Goal: Navigation & Orientation: Find specific page/section

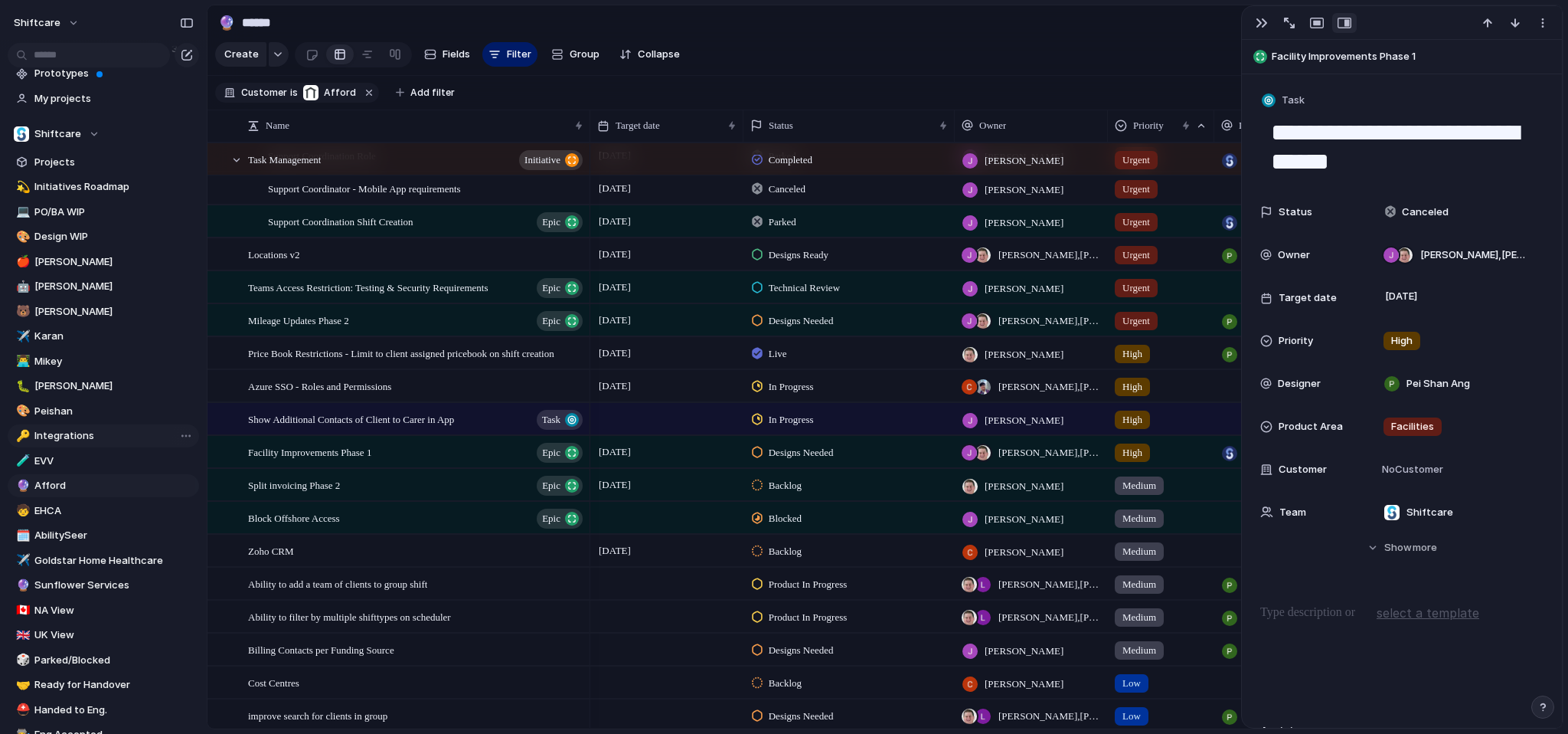
scroll to position [61, 0]
click at [63, 481] on span "Afford" at bounding box center [113, 484] width 159 height 15
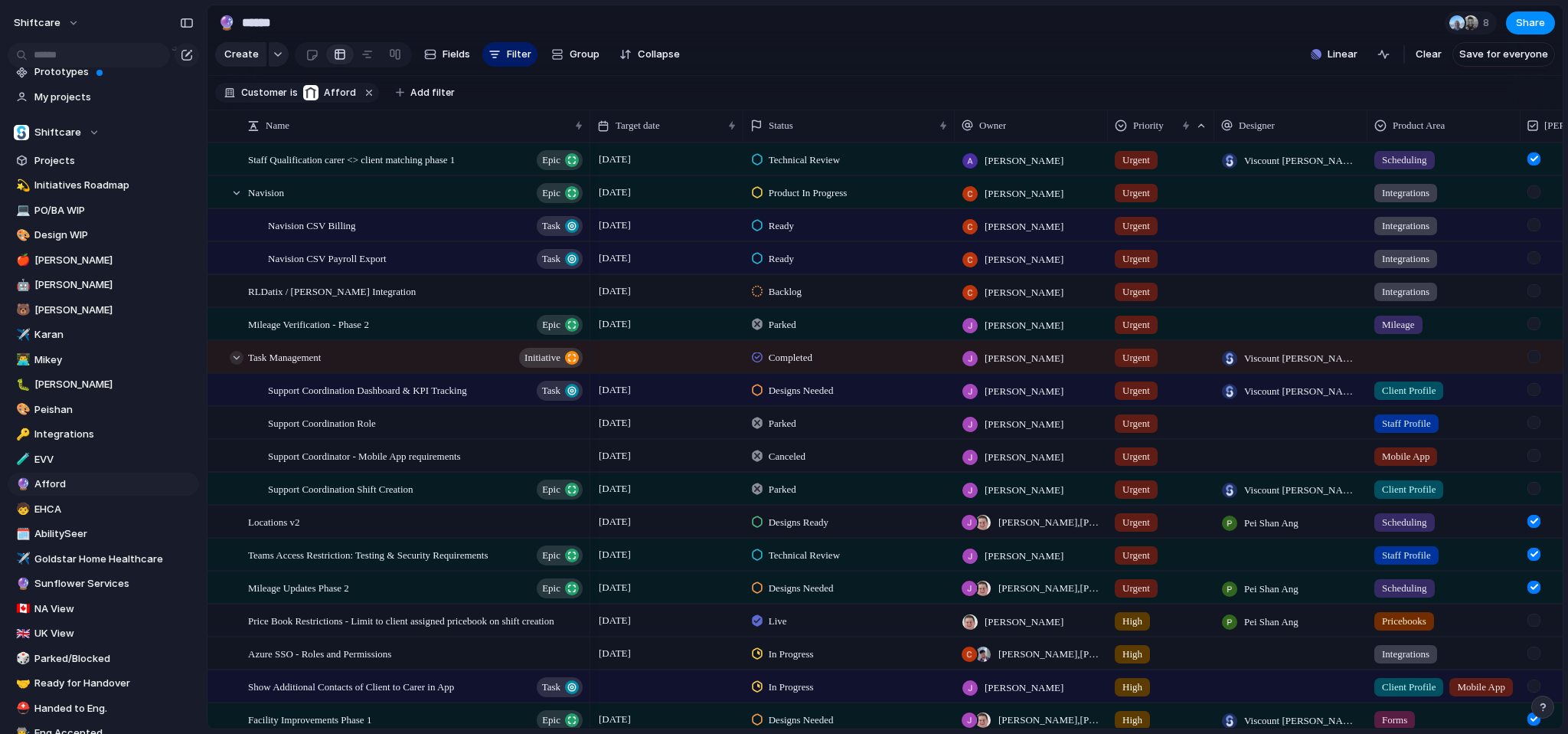
click at [238, 365] on div at bounding box center [236, 358] width 14 height 14
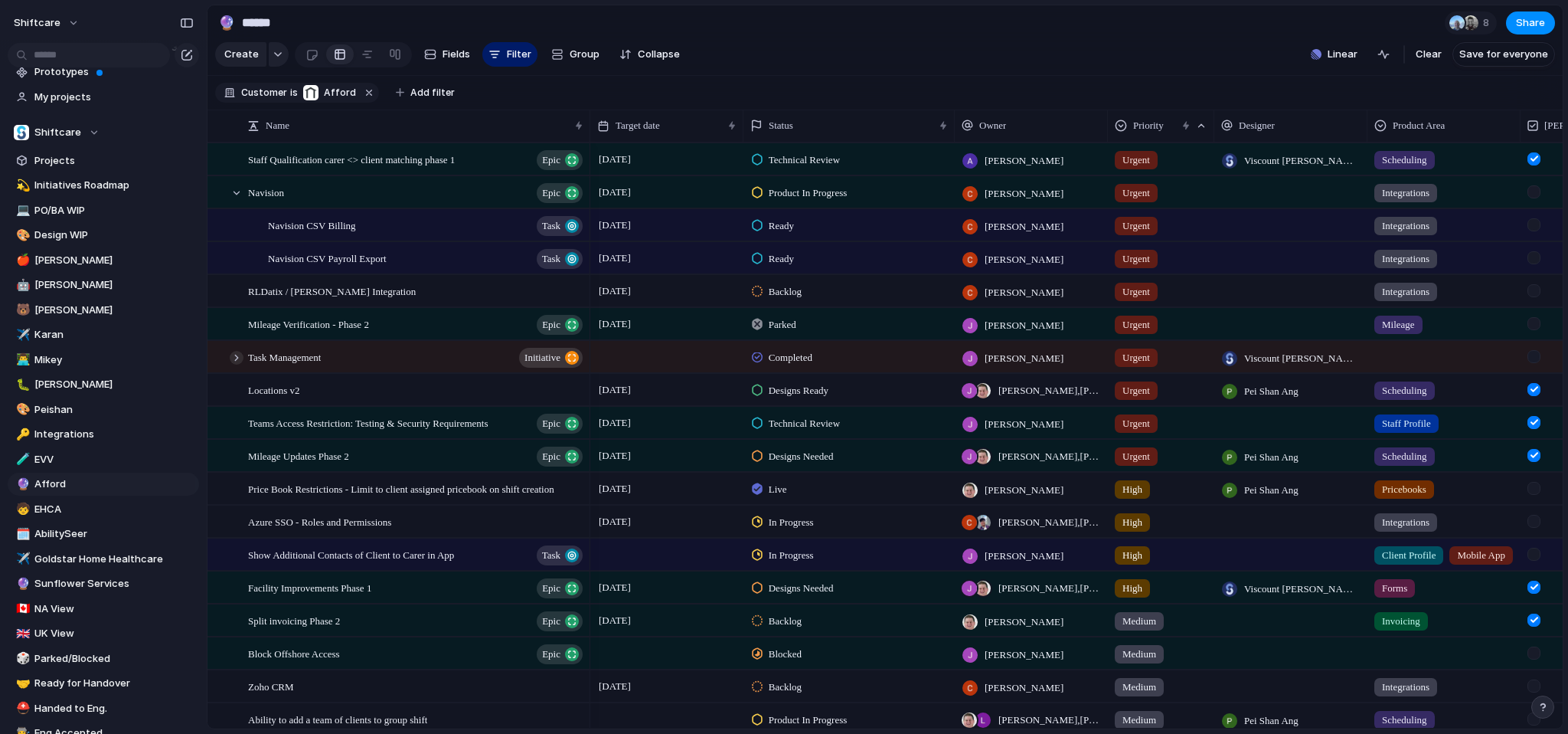
click at [238, 365] on div at bounding box center [236, 358] width 14 height 14
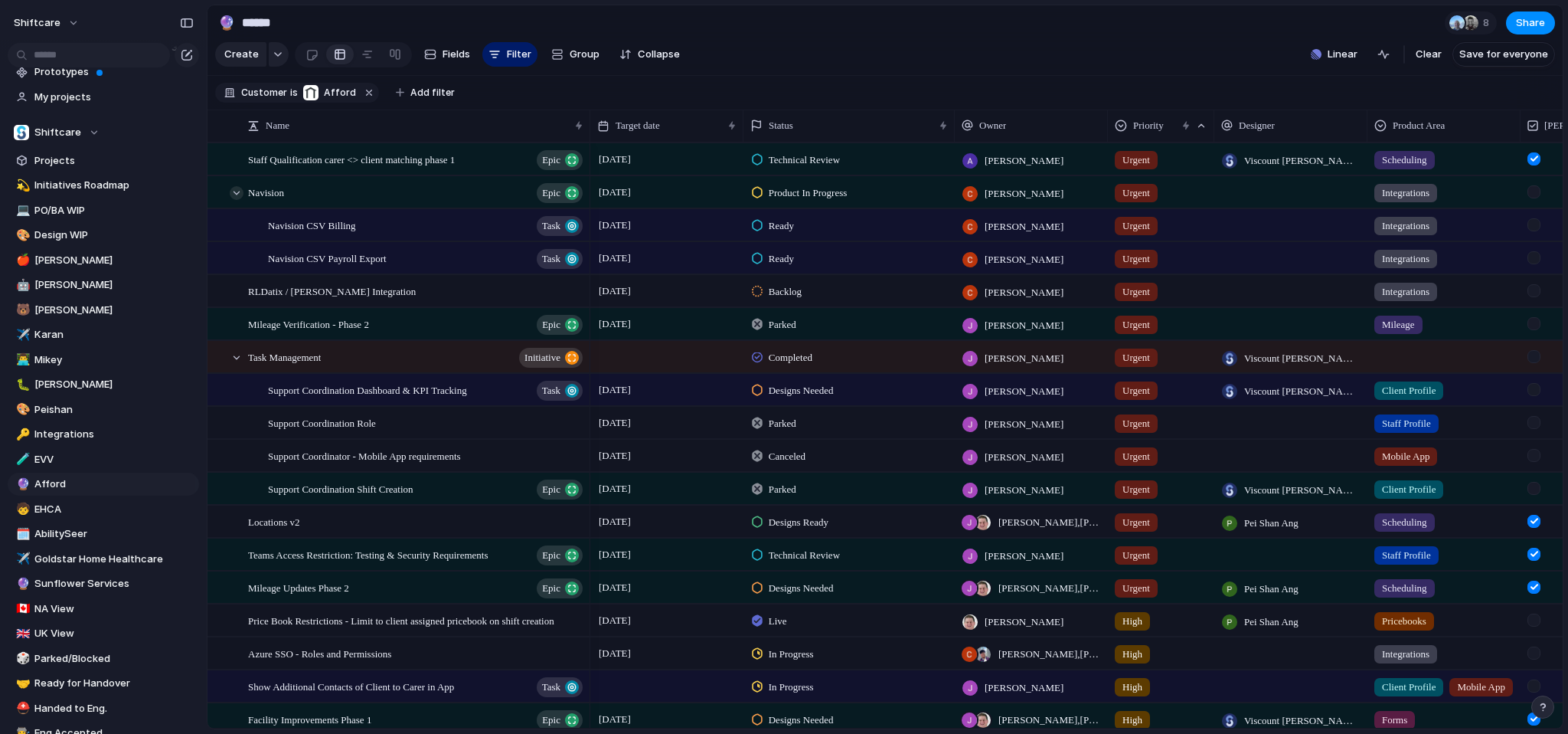
click at [231, 200] on div at bounding box center [236, 193] width 14 height 14
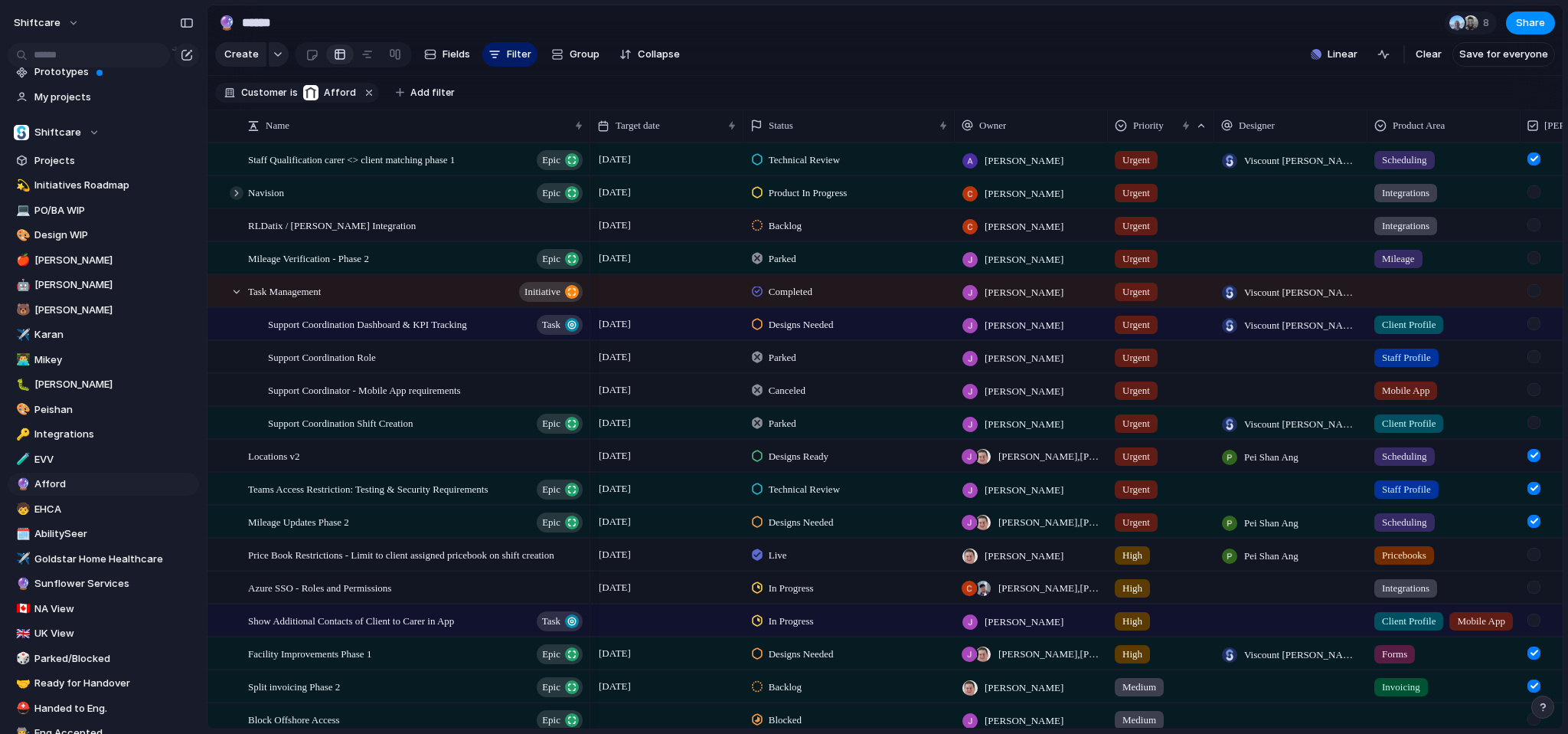
click at [231, 200] on div at bounding box center [236, 193] width 14 height 14
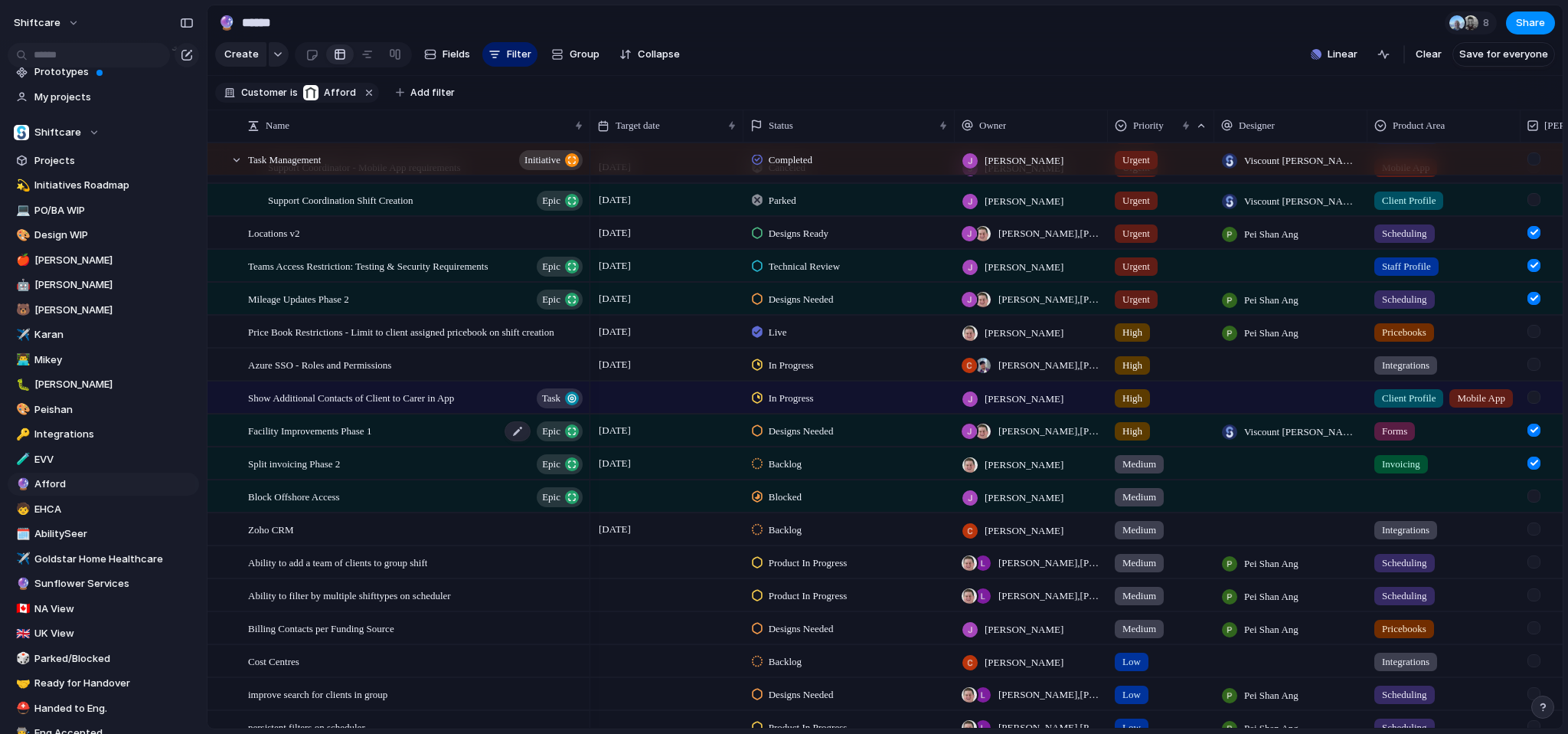
click at [317, 439] on span "Facility Improvements Phase 1" at bounding box center [310, 430] width 123 height 18
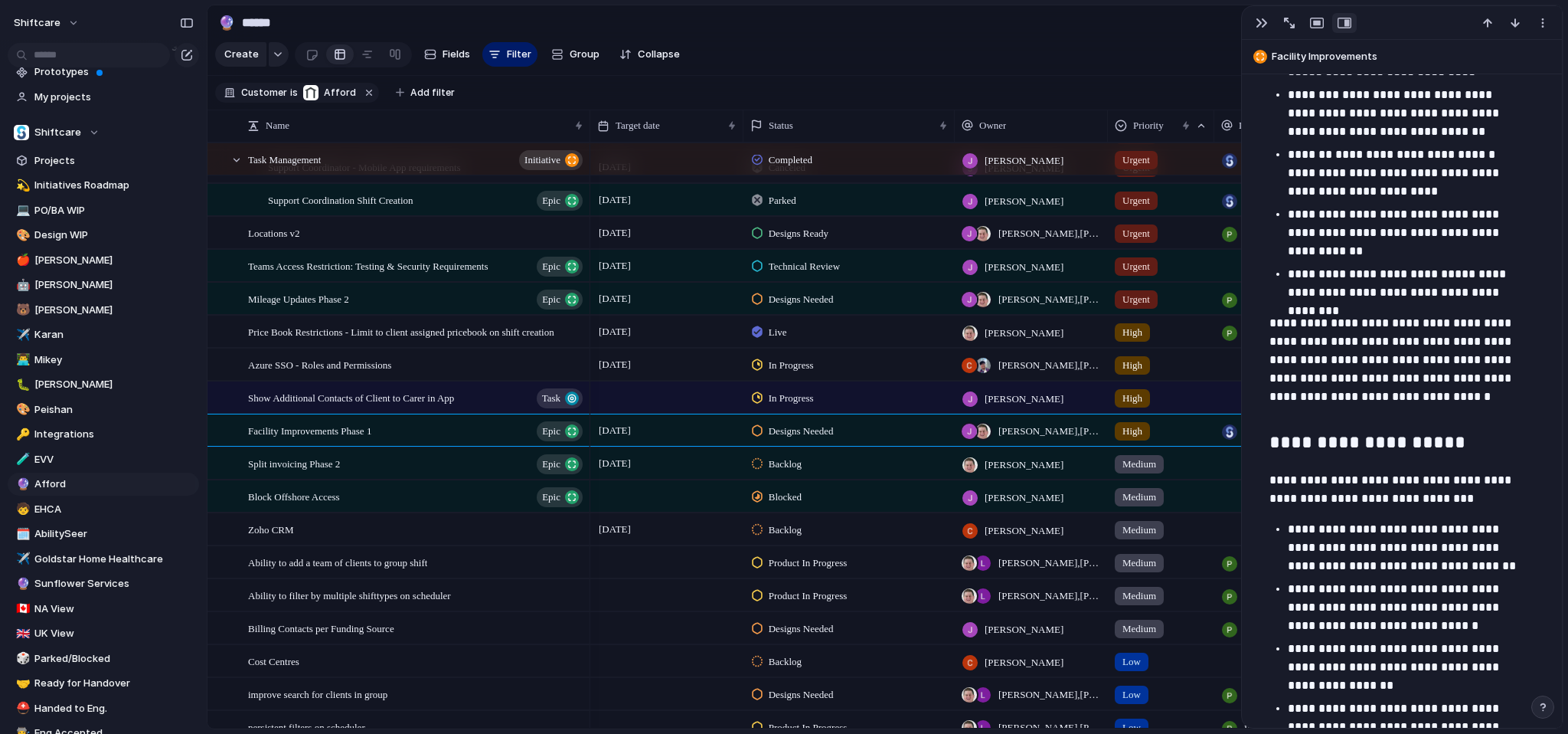
scroll to position [1228, 0]
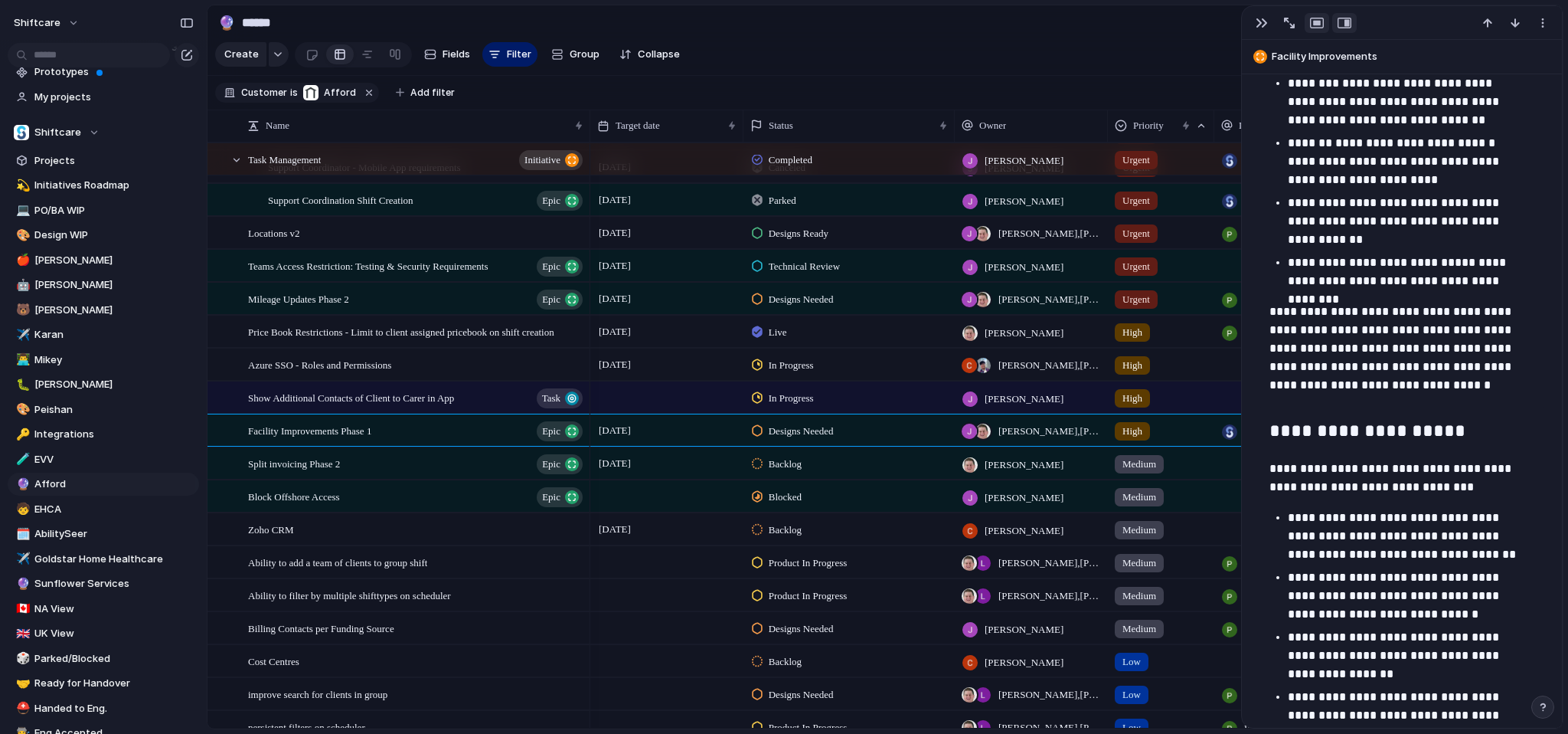
click at [1320, 23] on div "button" at bounding box center [1317, 23] width 14 height 13
click at [1320, 23] on div at bounding box center [1402, 23] width 320 height 33
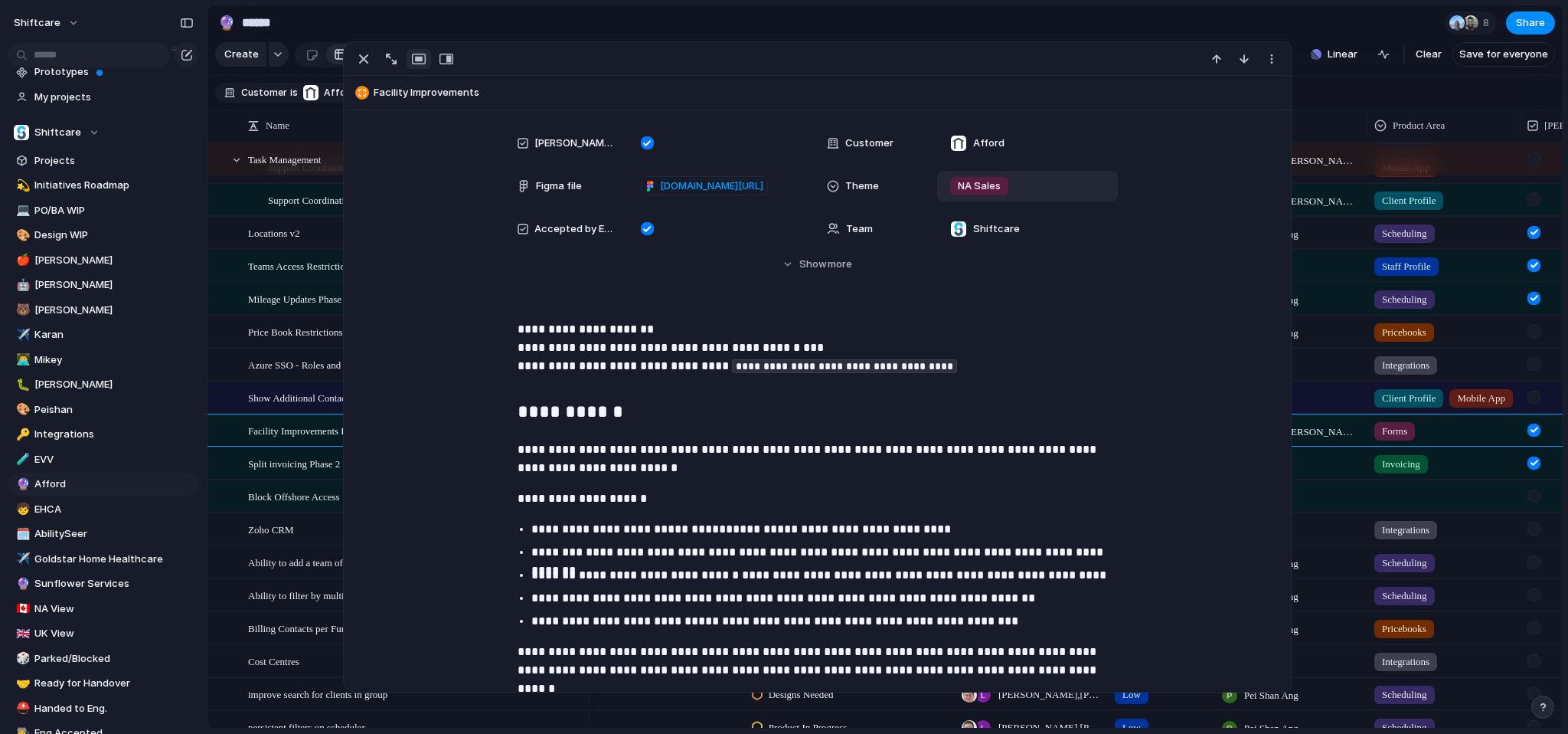
scroll to position [457, 0]
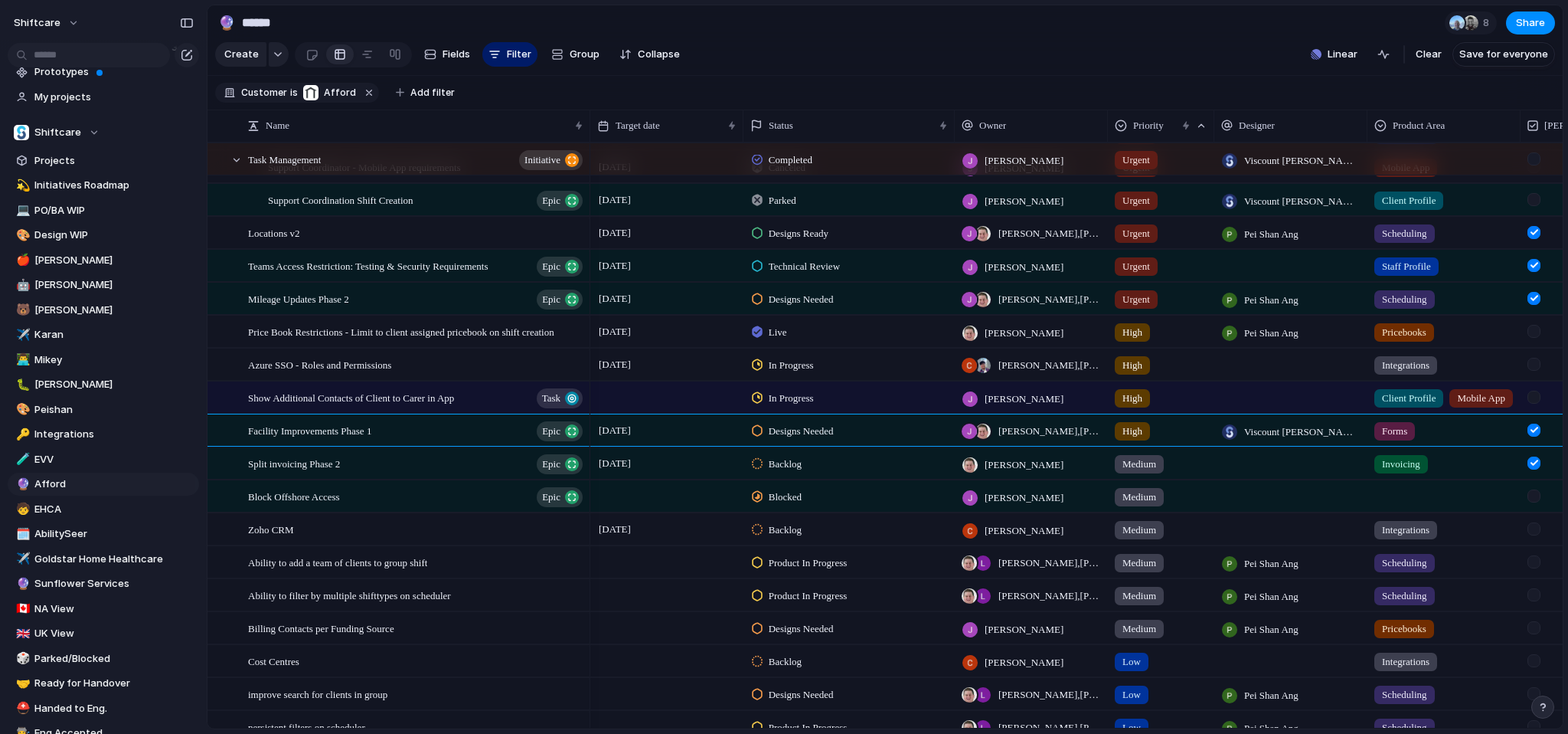
click at [1324, 25] on section "🔮 ****** 8 Share" at bounding box center [886, 23] width 1356 height 34
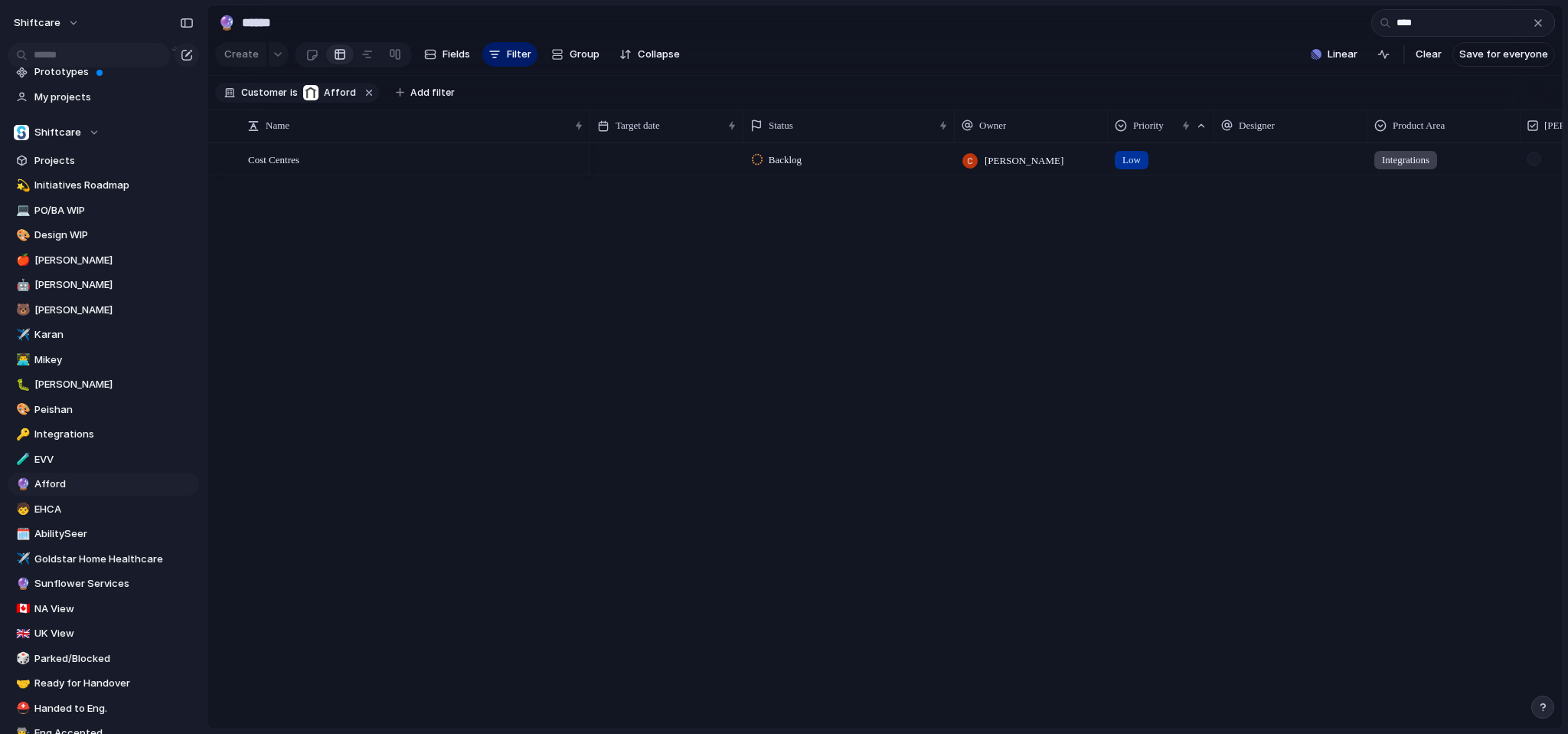
type input "****"
click at [870, 311] on div "Backlog [PERSON_NAME] Low Integrations" at bounding box center [1077, 435] width 972 height 586
click at [770, 168] on span "Backlog" at bounding box center [785, 159] width 33 height 15
click at [362, 186] on div "Backlog Accepted Product In Progress Designs Needed Design In Progress Designs …" at bounding box center [784, 367] width 1568 height 734
click at [365, 176] on div "Cost Centres" at bounding box center [417, 159] width 337 height 32
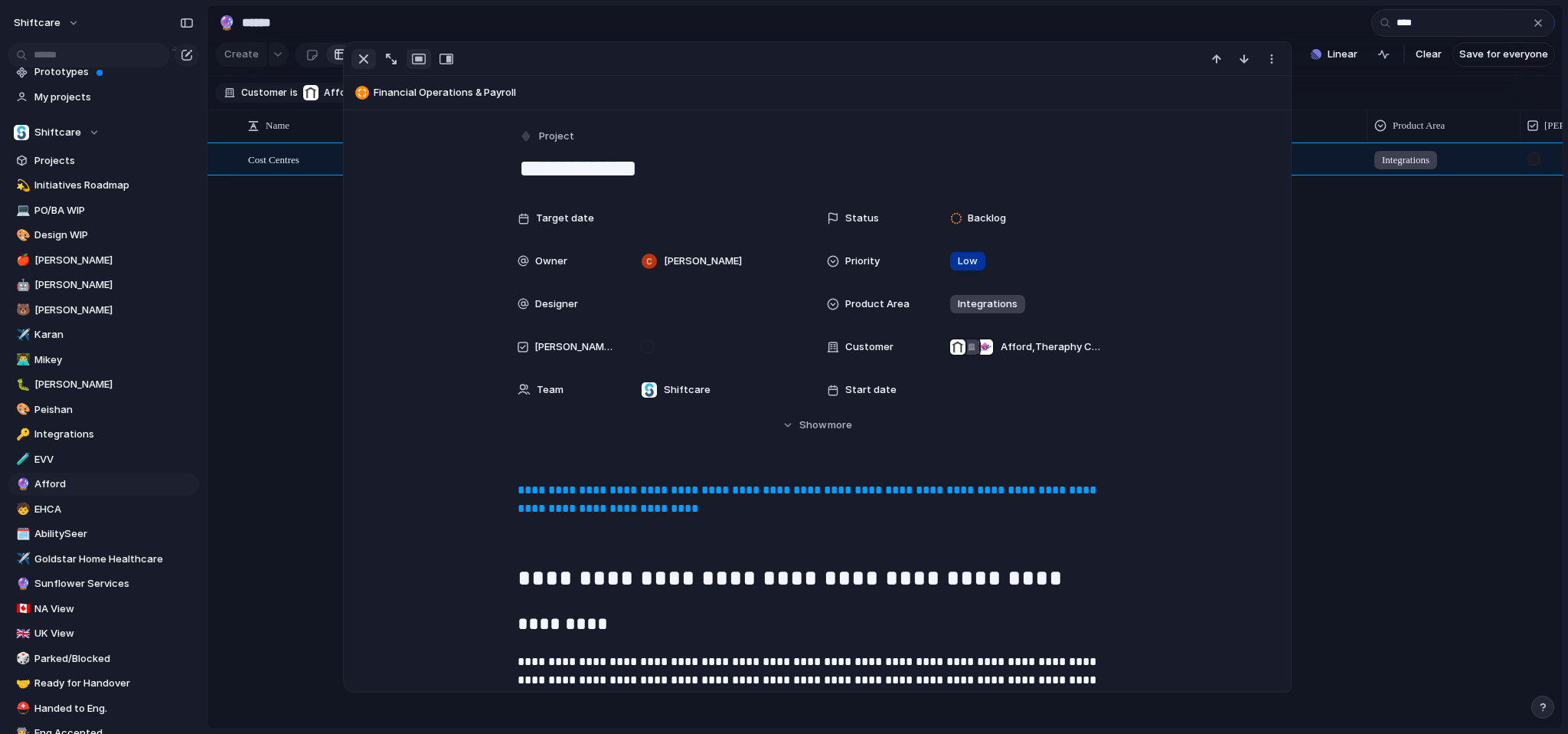
click at [363, 55] on div "button" at bounding box center [364, 59] width 18 height 18
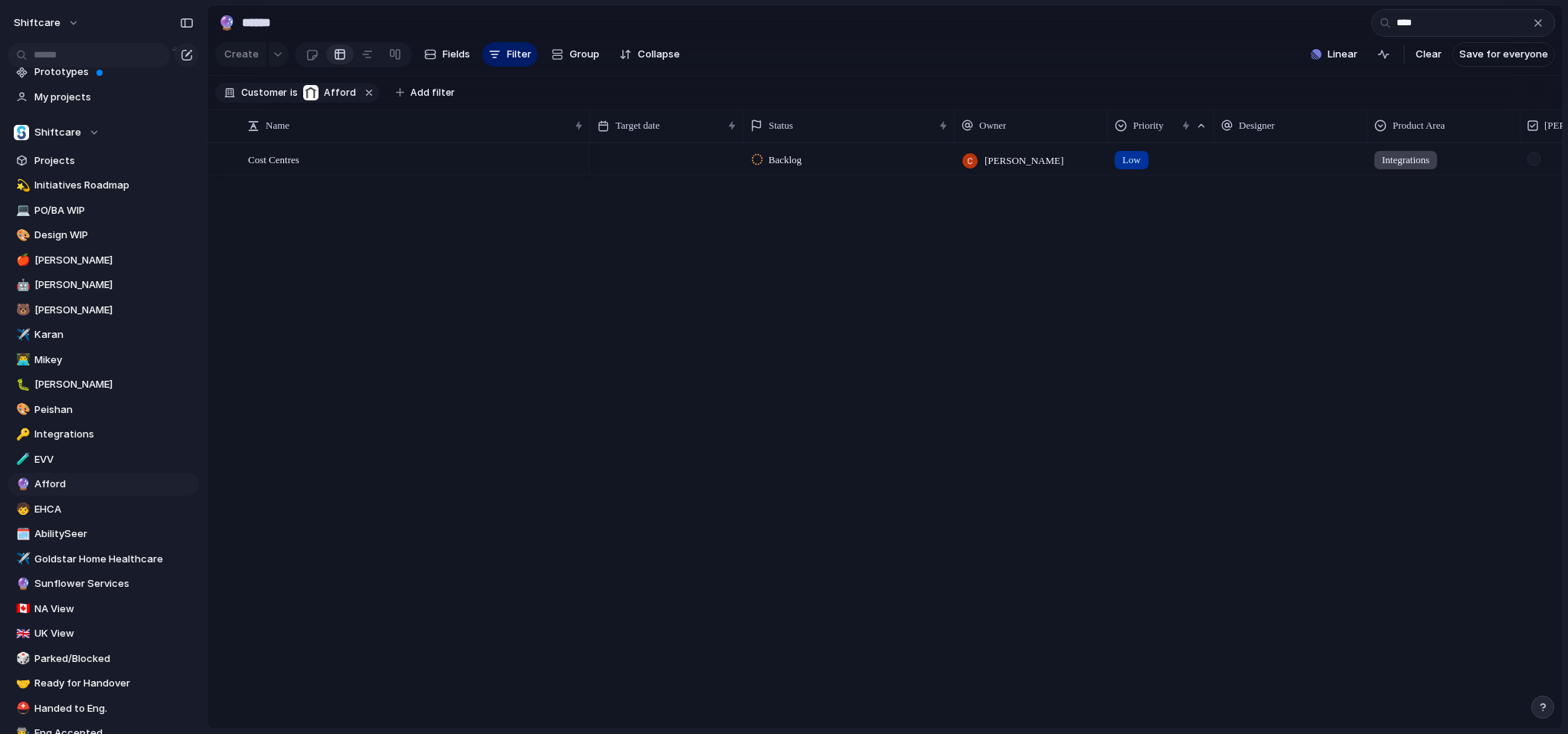
click at [464, 397] on div "Cost Centres Backlog [PERSON_NAME] Low Integrations" at bounding box center [886, 435] width 1356 height 586
